Goal: Task Accomplishment & Management: Manage account settings

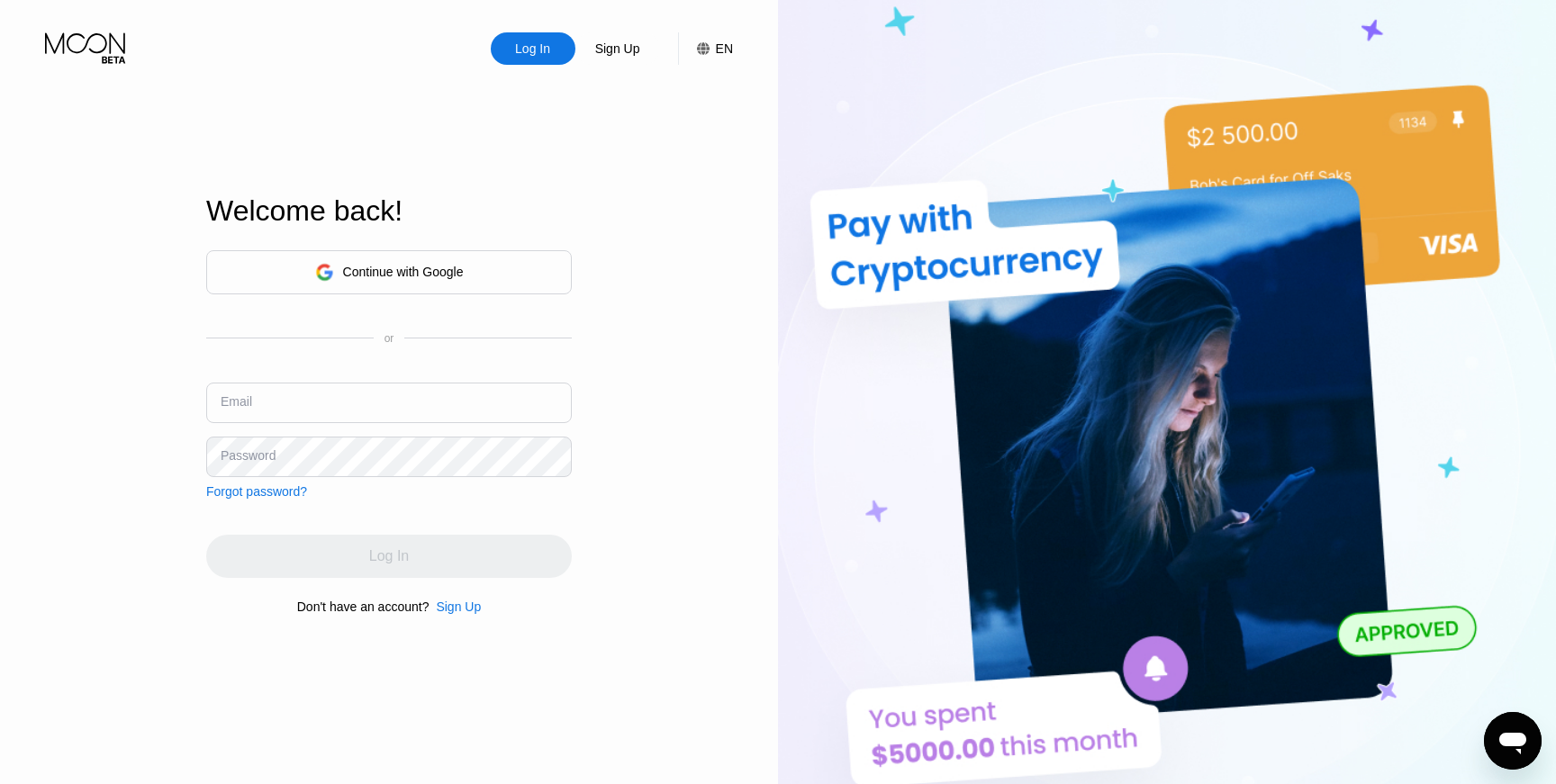
click at [423, 401] on input "text" at bounding box center [389, 402] width 366 height 40
paste input "ds-[EMAIL_ADDRESS][DOMAIN_NAME]"
type input "ds-[EMAIL_ADDRESS][DOMAIN_NAME]"
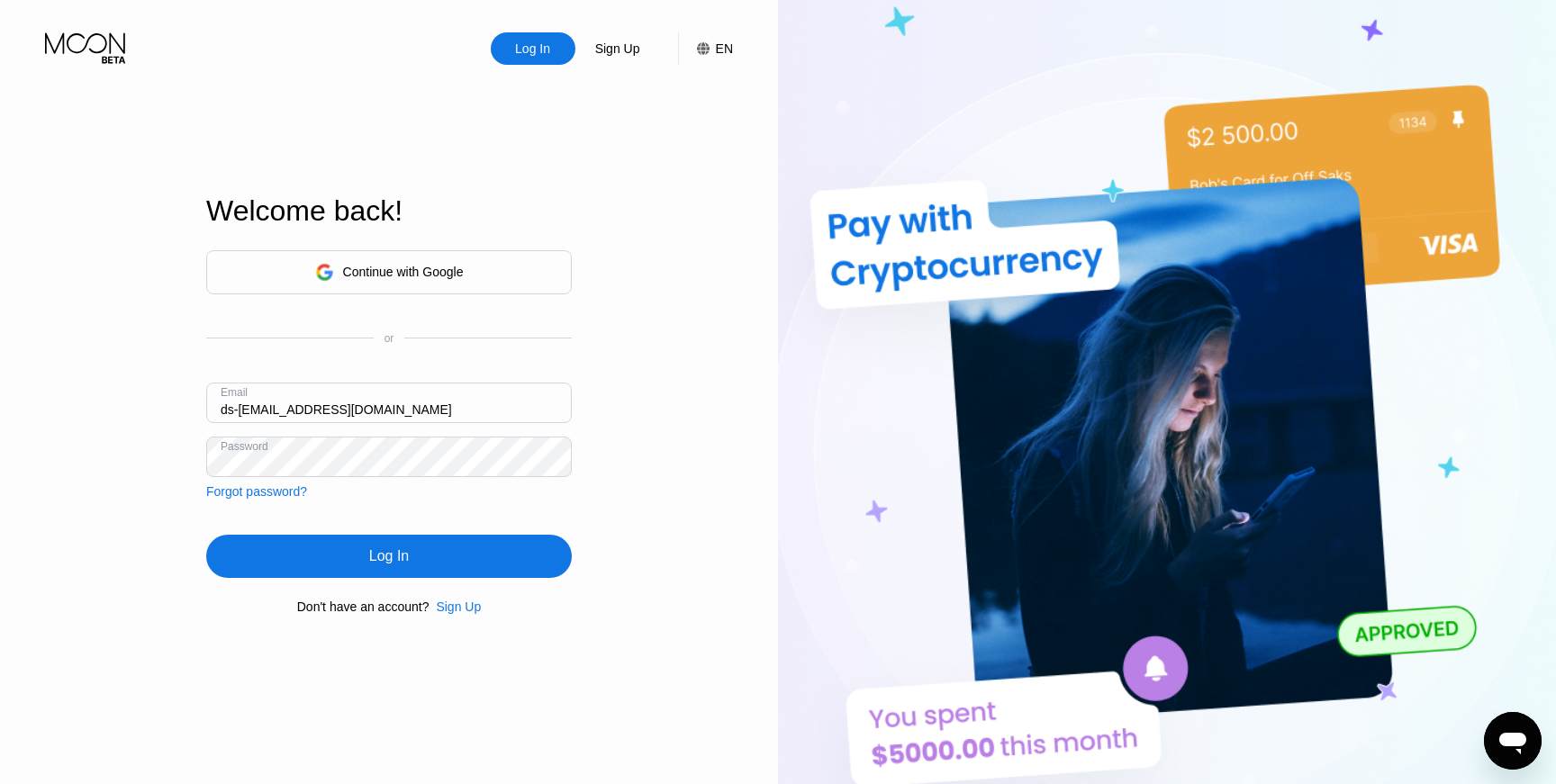
click at [412, 555] on div "Log In" at bounding box center [389, 556] width 366 height 43
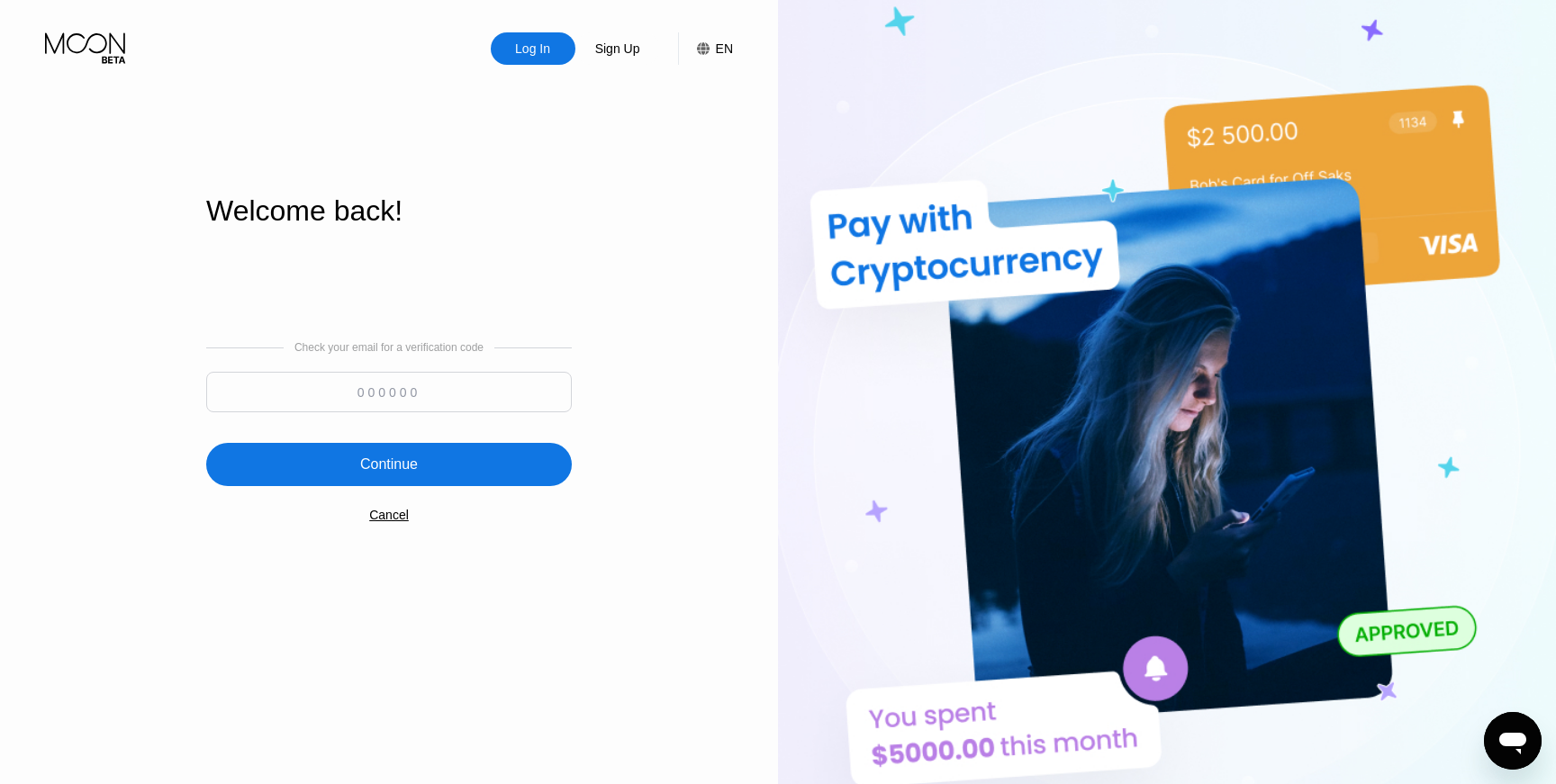
click at [418, 391] on input at bounding box center [389, 392] width 366 height 40
paste input "924347"
type input "924347"
click at [461, 474] on div "Continue" at bounding box center [389, 464] width 366 height 43
